Goal: Transaction & Acquisition: Book appointment/travel/reservation

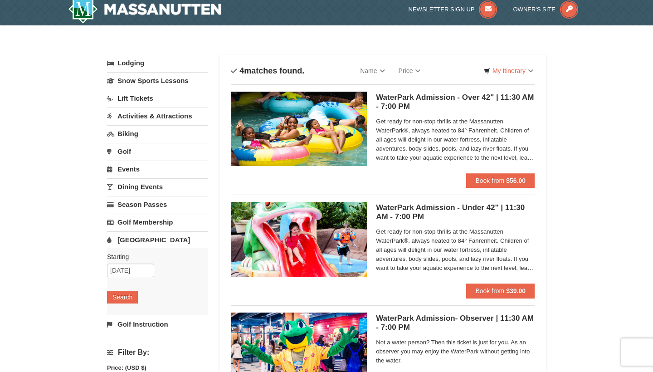
scroll to position [11, 0]
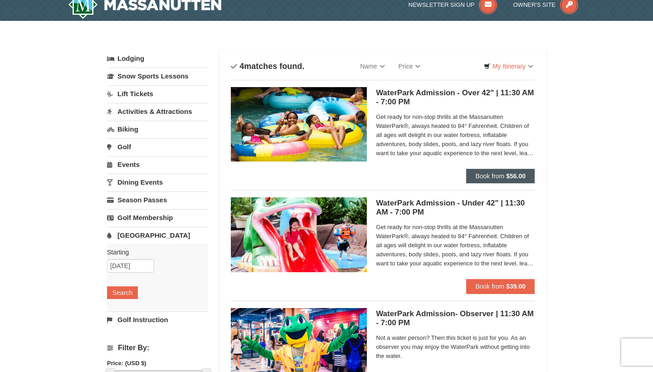
click at [500, 179] on span "Book from" at bounding box center [489, 175] width 29 height 7
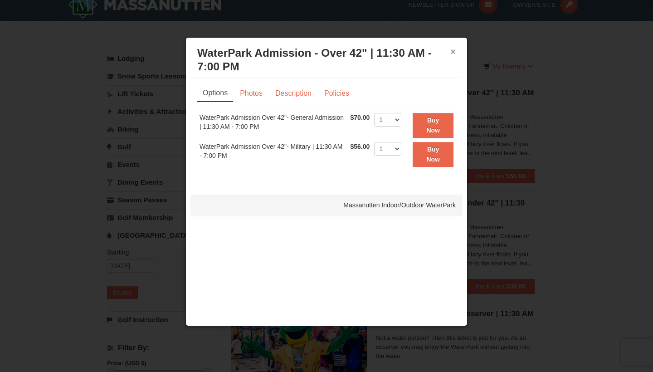
click at [455, 51] on button "×" at bounding box center [452, 51] width 5 height 9
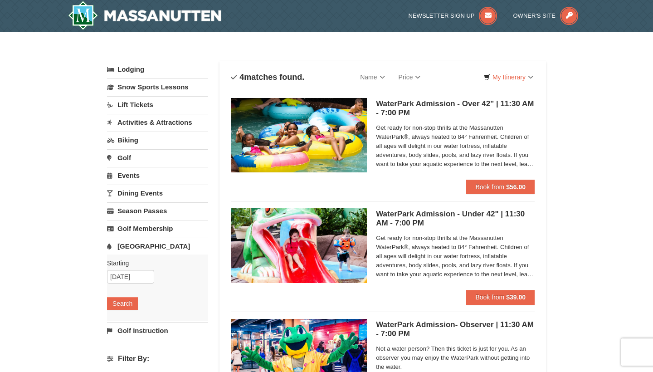
scroll to position [0, 0]
click at [162, 88] on link "Snow Sports Lessons" at bounding box center [157, 86] width 101 height 17
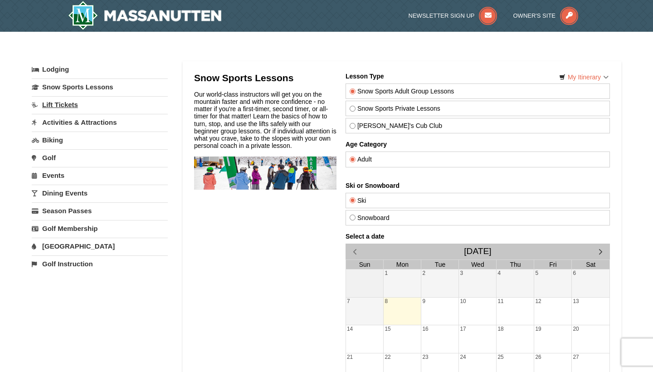
click at [61, 103] on link "Lift Tickets" at bounding box center [100, 104] width 136 height 17
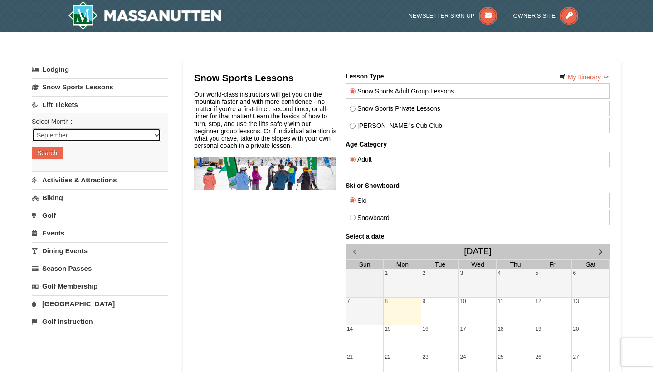
select select "12"
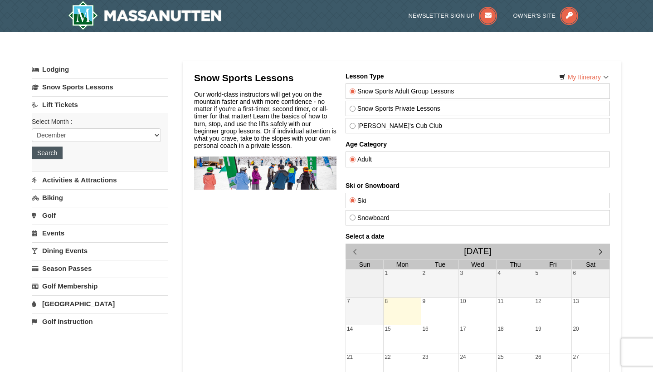
click at [49, 151] on button "Search" at bounding box center [47, 152] width 31 height 13
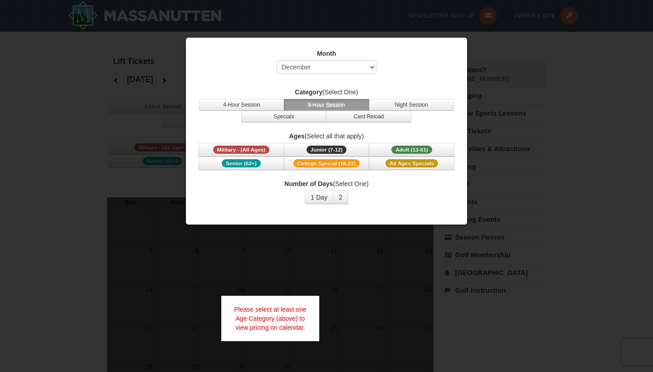
select select "12"
click at [405, 164] on span "All Ages Specials" at bounding box center [412, 163] width 53 height 8
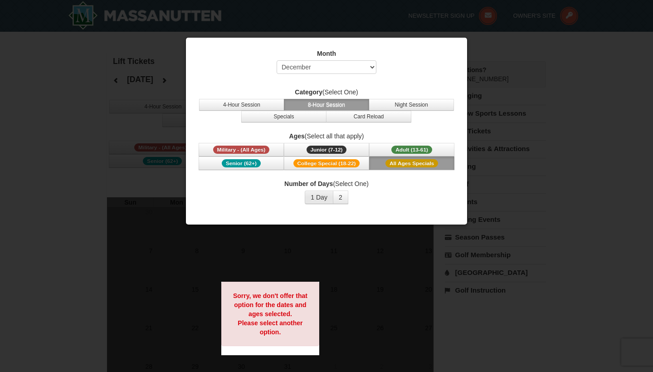
click at [318, 196] on button "1 Day" at bounding box center [319, 197] width 29 height 14
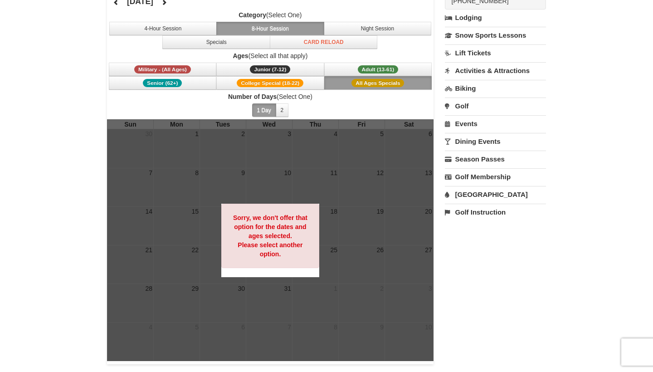
scroll to position [78, 0]
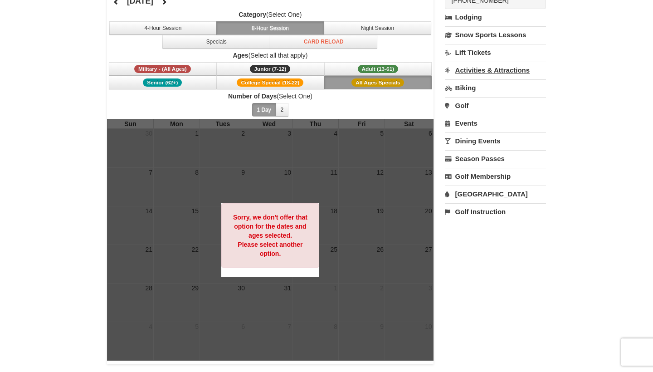
click at [479, 74] on link "Activities & Attractions" at bounding box center [495, 70] width 101 height 17
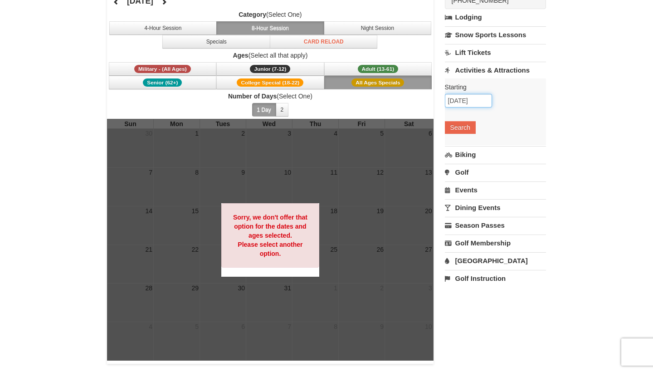
click at [469, 103] on input "09/08/2025" at bounding box center [468, 101] width 47 height 14
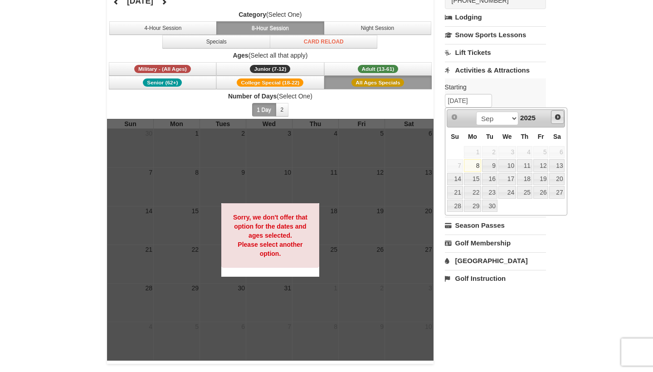
click at [560, 120] on span "Next" at bounding box center [557, 116] width 7 height 7
click at [559, 120] on span "Next" at bounding box center [557, 116] width 7 height 7
click at [490, 190] on link "23" at bounding box center [489, 192] width 15 height 13
type input "[DATE]"
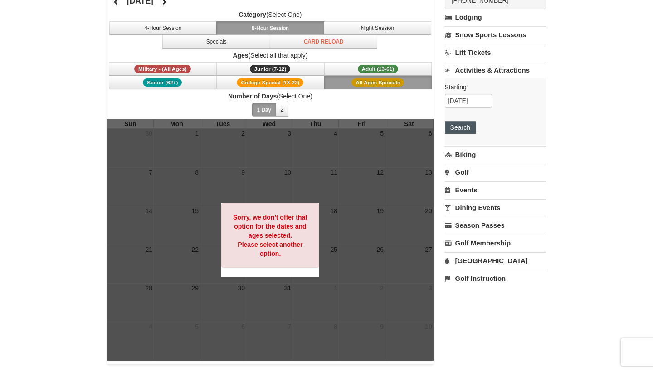
click at [462, 127] on button "Search" at bounding box center [460, 127] width 31 height 13
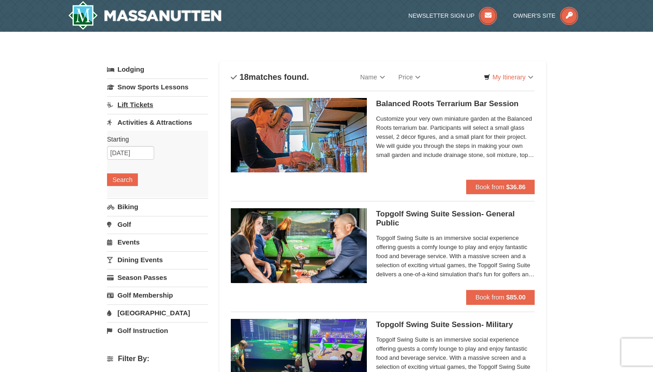
click at [142, 104] on link "Lift Tickets" at bounding box center [157, 104] width 101 height 17
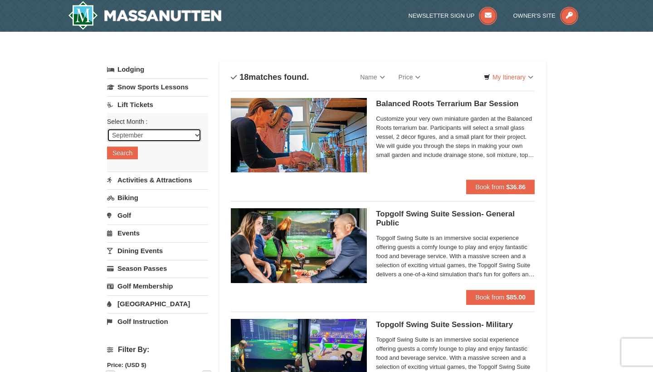
select select "12"
click at [127, 155] on button "Search" at bounding box center [122, 152] width 31 height 13
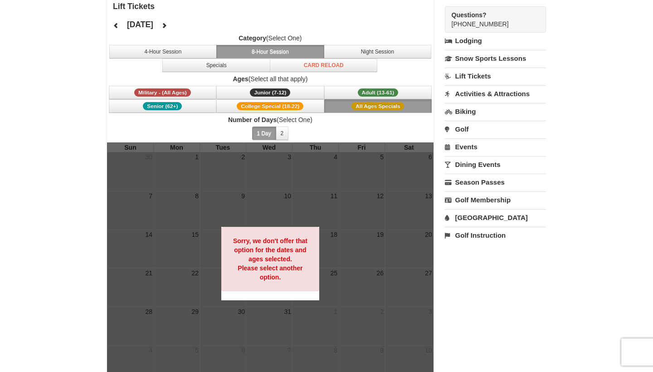
scroll to position [55, 0]
click at [378, 94] on span "Adult (13-61)" at bounding box center [378, 92] width 41 height 8
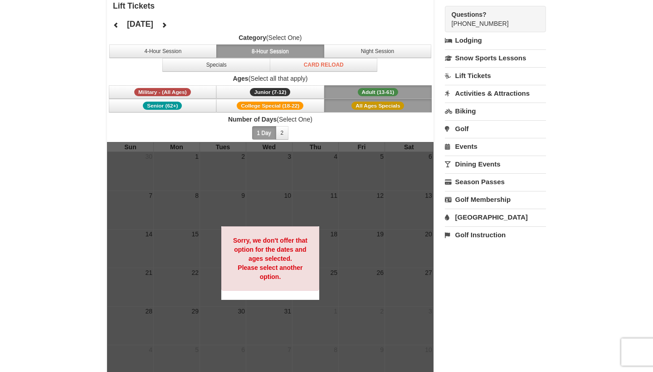
click at [274, 50] on button "8-Hour Session" at bounding box center [270, 51] width 108 height 14
click at [264, 92] on span "Junior (7-12)" at bounding box center [270, 92] width 40 height 8
click at [271, 108] on span "College Special (18-22)" at bounding box center [270, 106] width 67 height 8
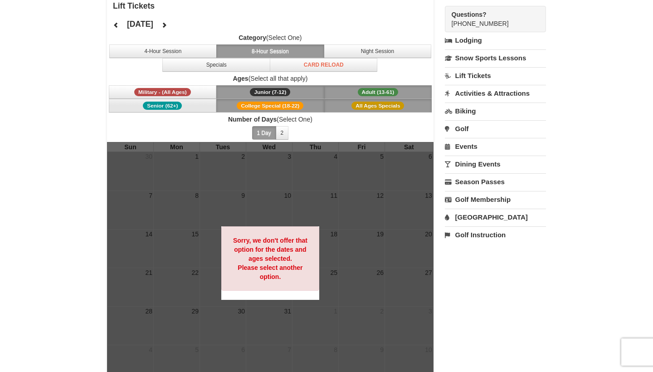
click at [170, 107] on span "Senior (62+)" at bounding box center [162, 106] width 39 height 8
click at [171, 90] on span "Military - (All Ages)" at bounding box center [162, 92] width 57 height 8
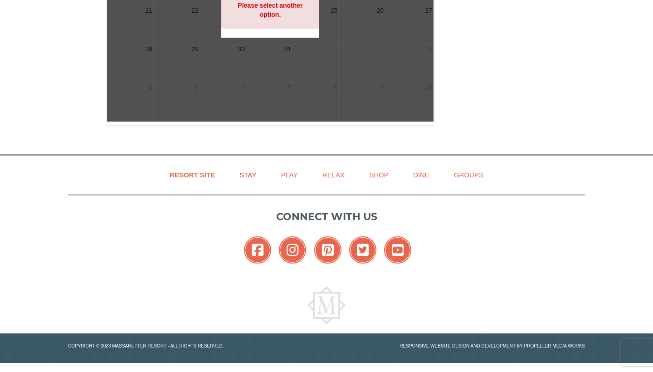
scroll to position [317, 0]
click at [283, 176] on link "Play" at bounding box center [288, 175] width 39 height 20
